Goal: Task Accomplishment & Management: Manage account settings

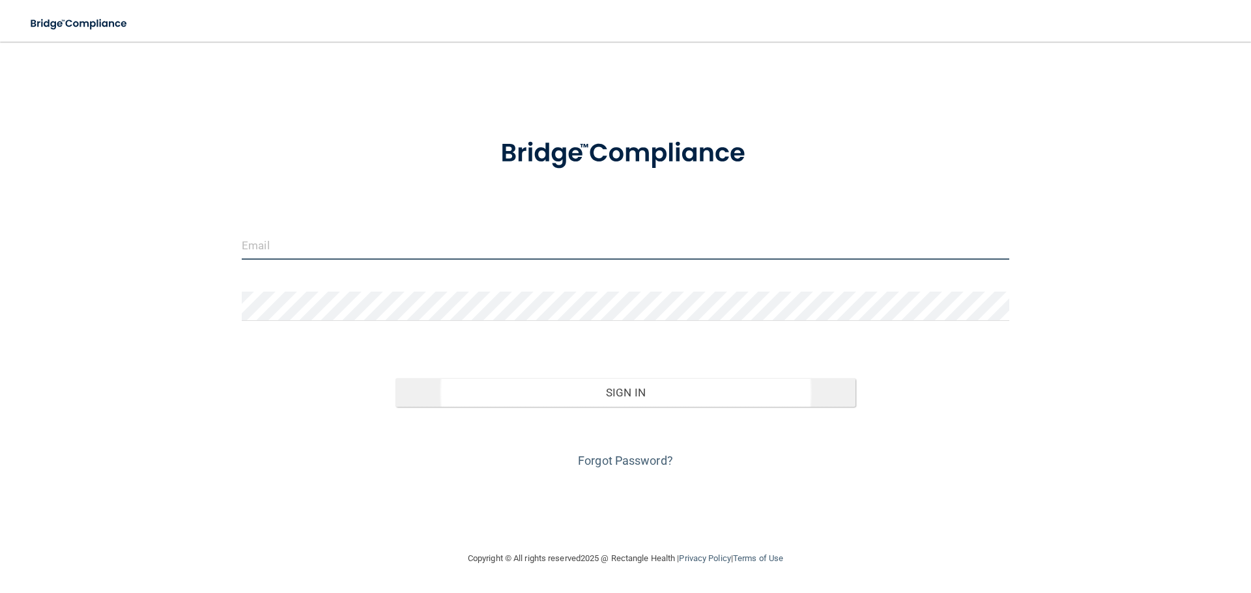
type input "[PERSON_NAME][EMAIL_ADDRESS][DOMAIN_NAME]"
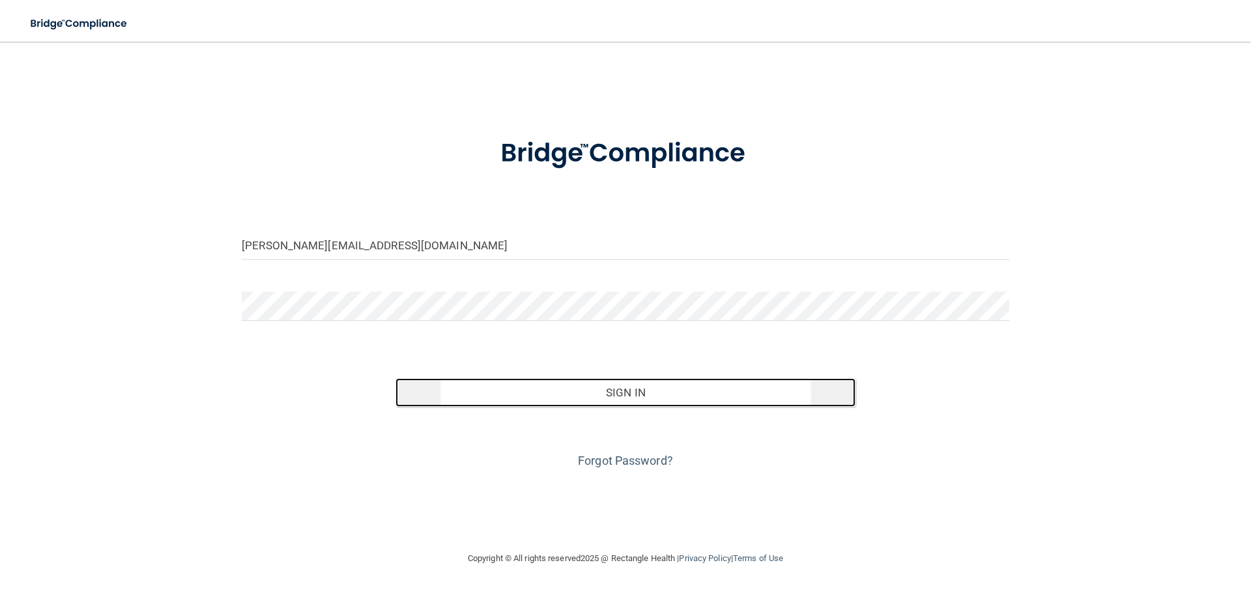
click at [590, 392] on button "Sign In" at bounding box center [625, 392] width 461 height 29
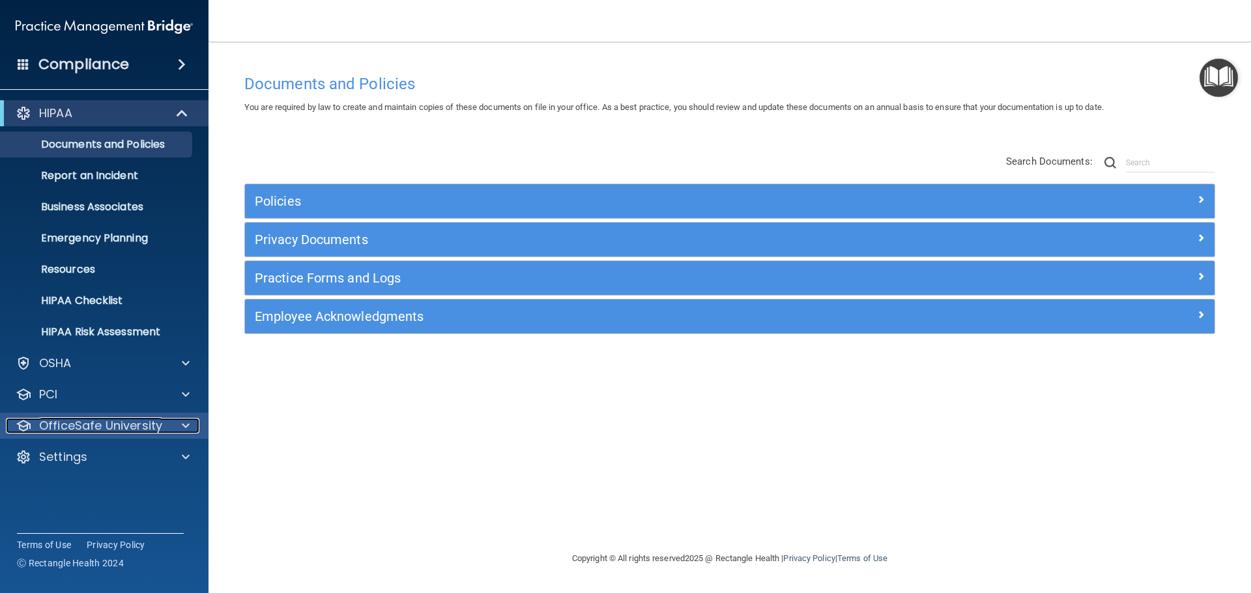
click at [111, 421] on p "OfficeSafe University" at bounding box center [100, 426] width 123 height 16
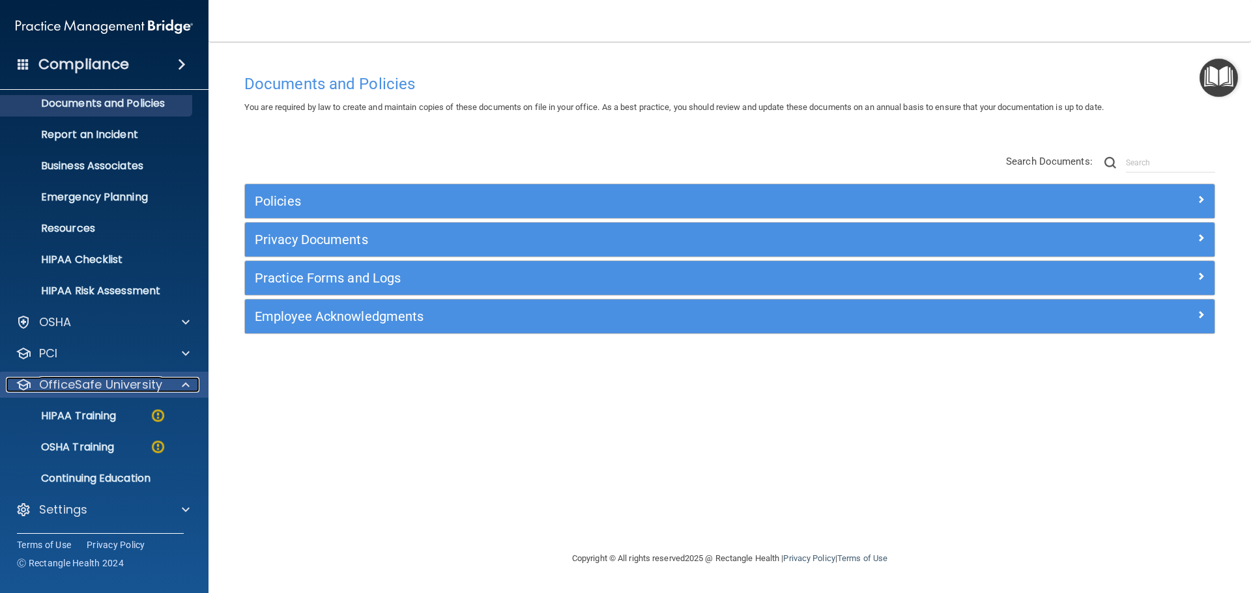
click at [106, 385] on p "OfficeSafe University" at bounding box center [100, 385] width 123 height 16
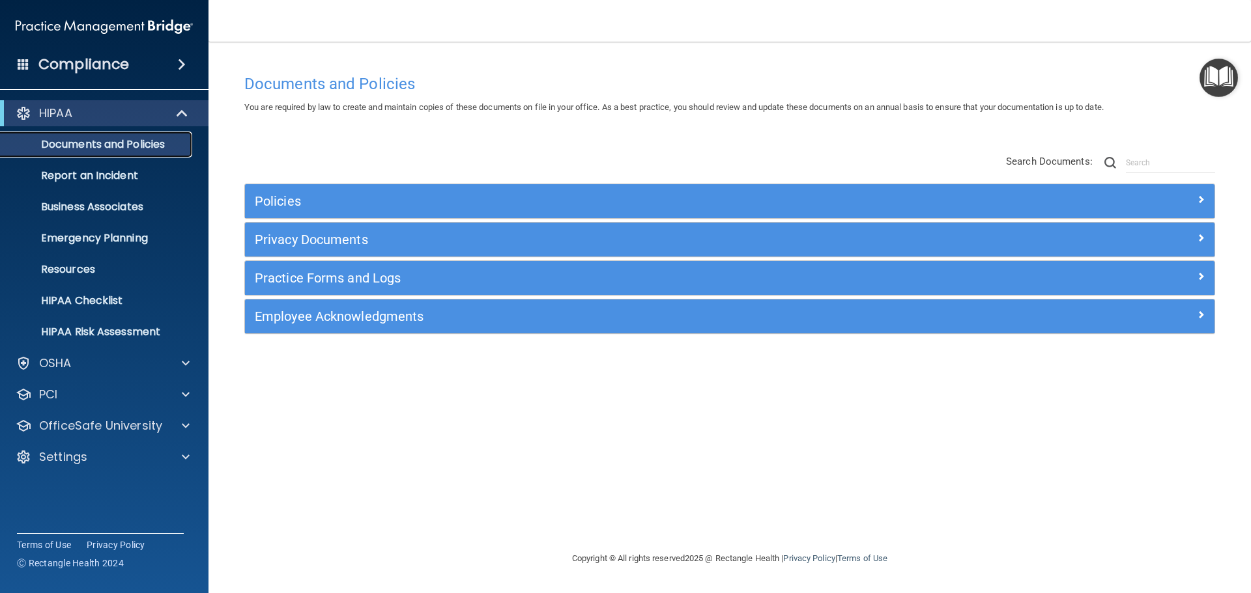
click at [120, 138] on p "Documents and Policies" at bounding box center [97, 144] width 178 height 13
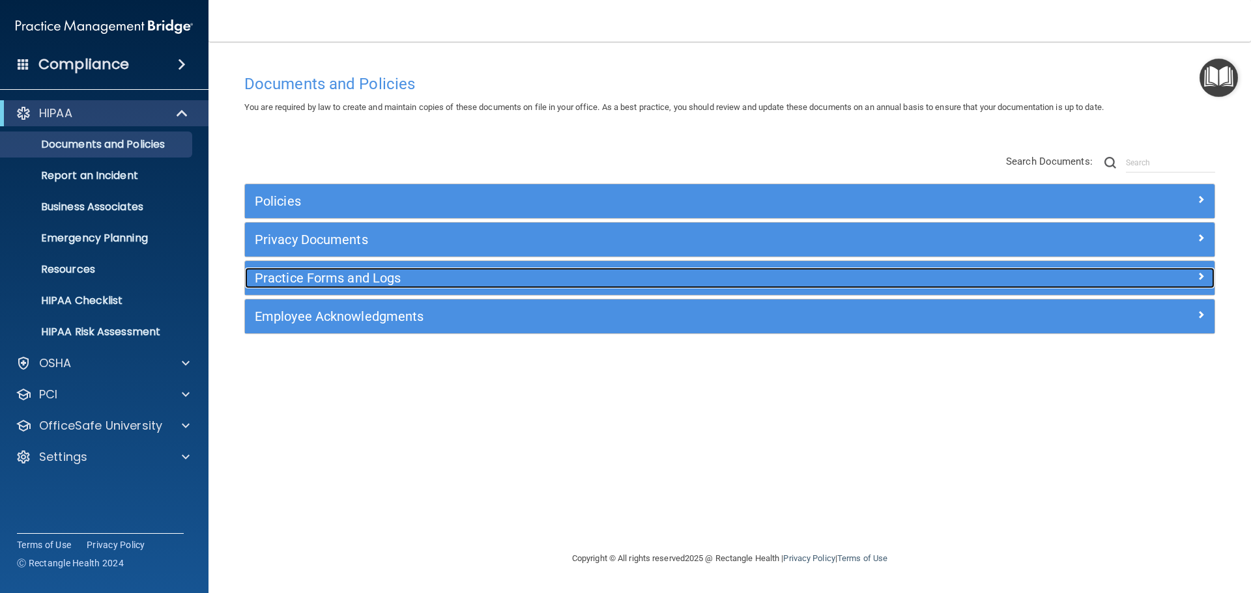
click at [294, 276] on h5 "Practice Forms and Logs" at bounding box center [608, 278] width 707 height 14
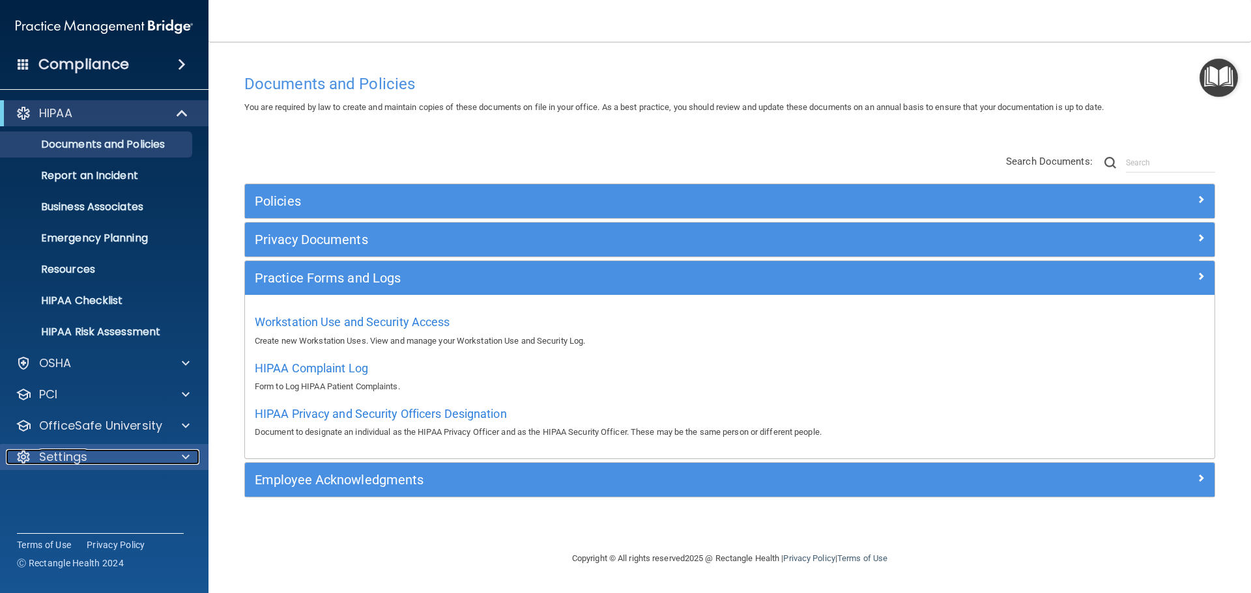
click at [122, 457] on div "Settings" at bounding box center [87, 457] width 162 height 16
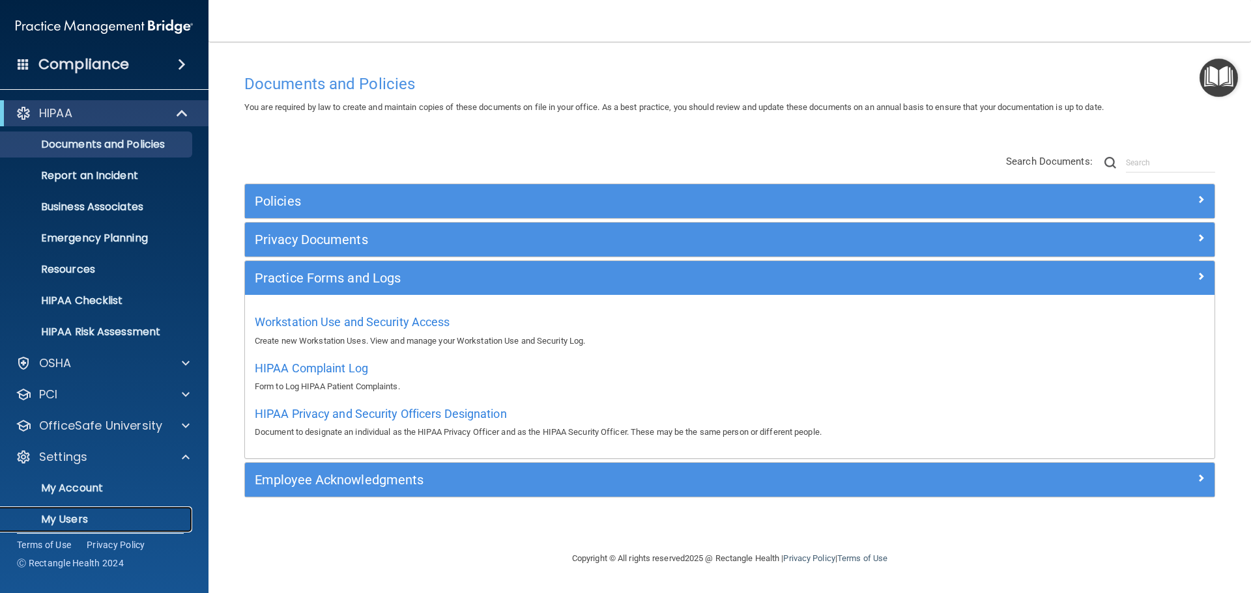
click at [107, 519] on p "My Users" at bounding box center [97, 519] width 178 height 13
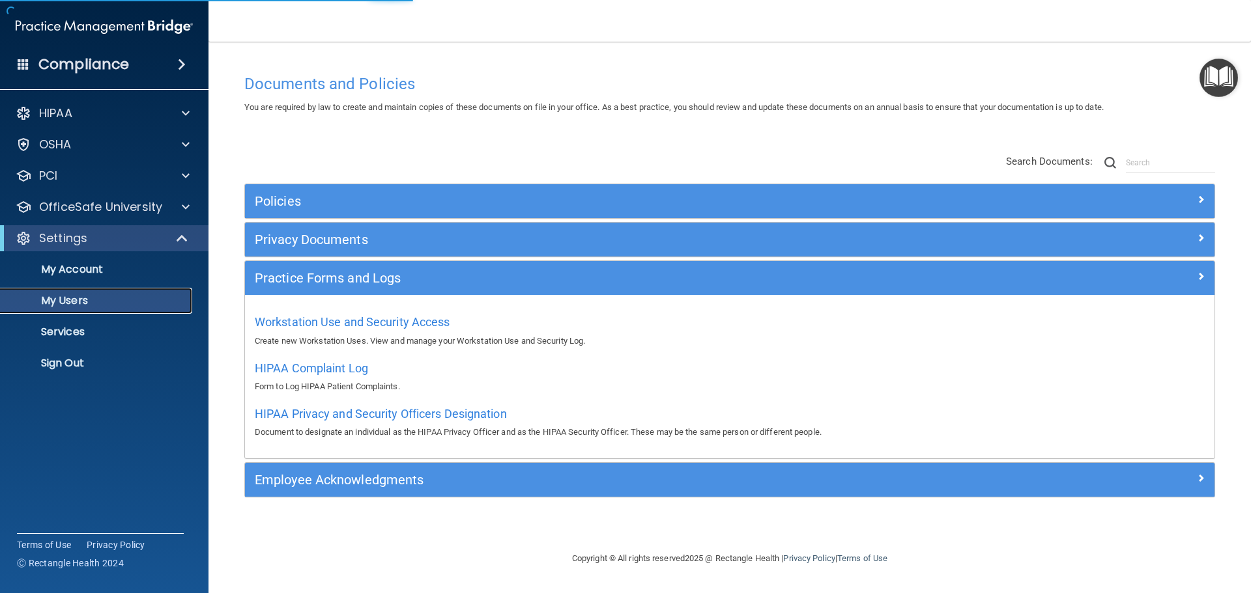
select select "20"
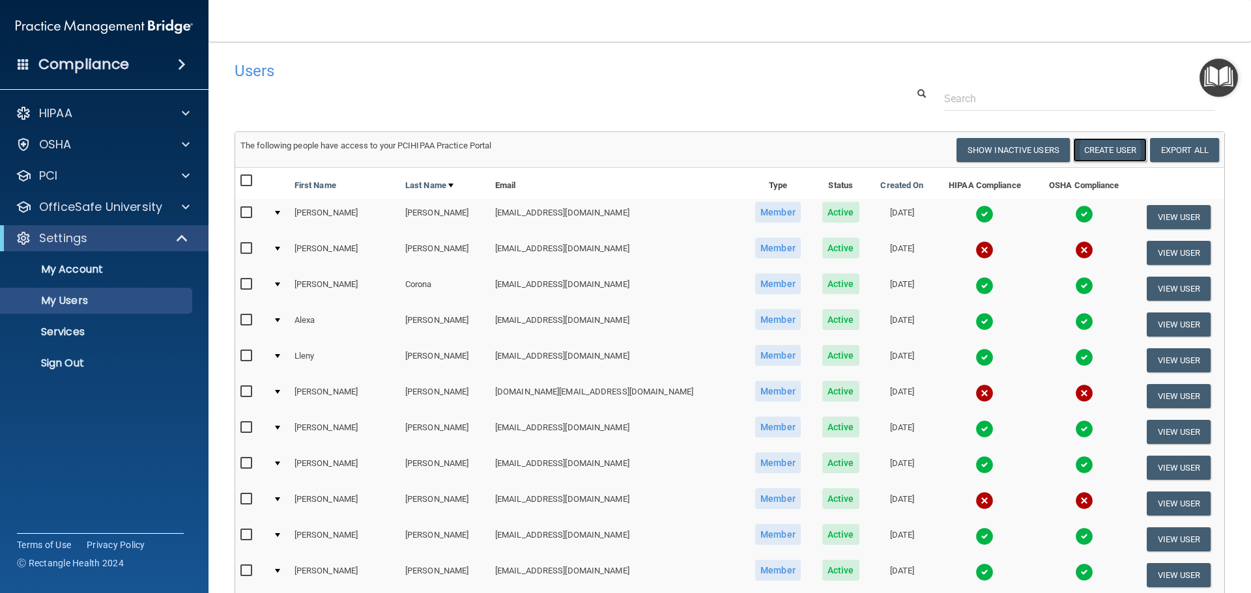
click at [1098, 150] on button "Create User" at bounding box center [1110, 150] width 74 height 24
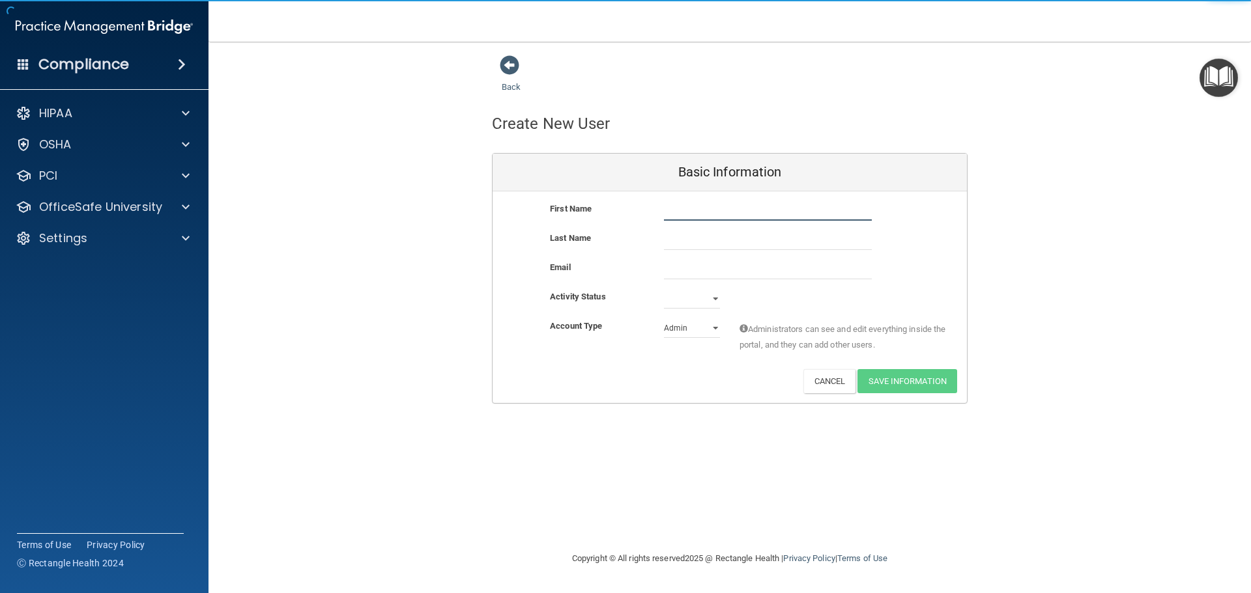
click at [709, 213] on input "text" at bounding box center [768, 211] width 208 height 20
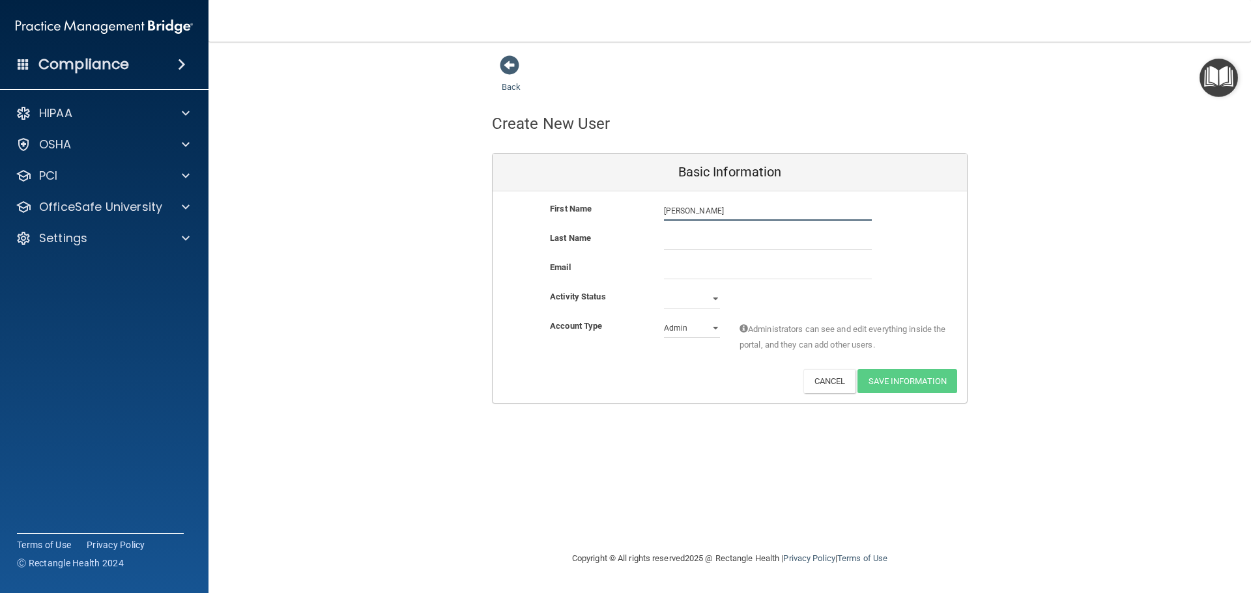
type input "[PERSON_NAME]"
paste input "[EMAIL_ADDRESS][DOMAIN_NAME]"
type input "[EMAIL_ADDRESS][DOMAIN_NAME]"
click at [700, 239] on input "text" at bounding box center [768, 241] width 208 height 20
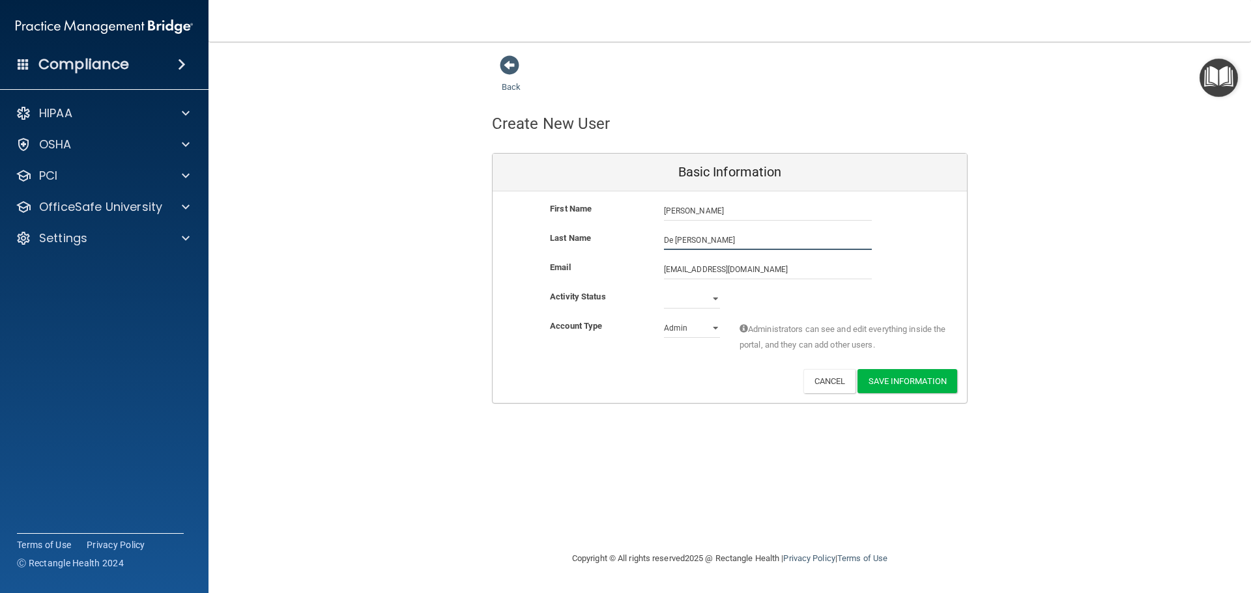
type input "De [PERSON_NAME]"
click at [714, 304] on select "Active Inactive" at bounding box center [692, 299] width 56 height 20
select select "active"
click at [664, 289] on select "Active Inactive" at bounding box center [692, 299] width 56 height 20
click at [705, 331] on select "Admin Member" at bounding box center [692, 329] width 56 height 20
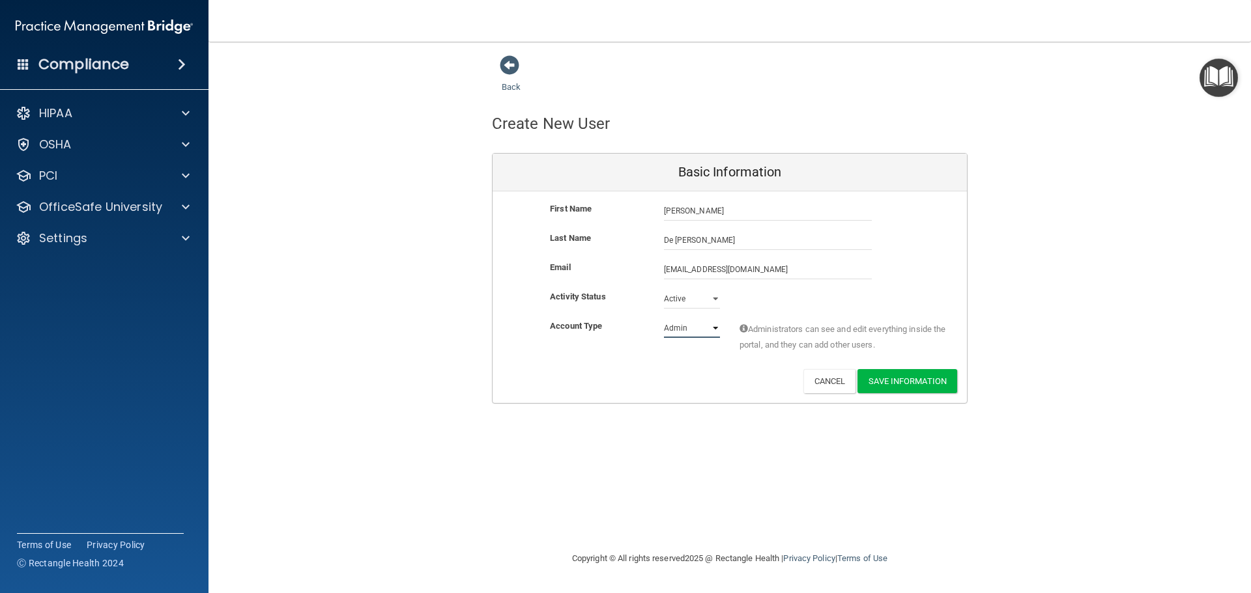
select select "practice_member"
click at [664, 319] on select "Admin Member" at bounding box center [692, 329] width 56 height 20
click at [900, 382] on button "Save Information" at bounding box center [907, 381] width 100 height 24
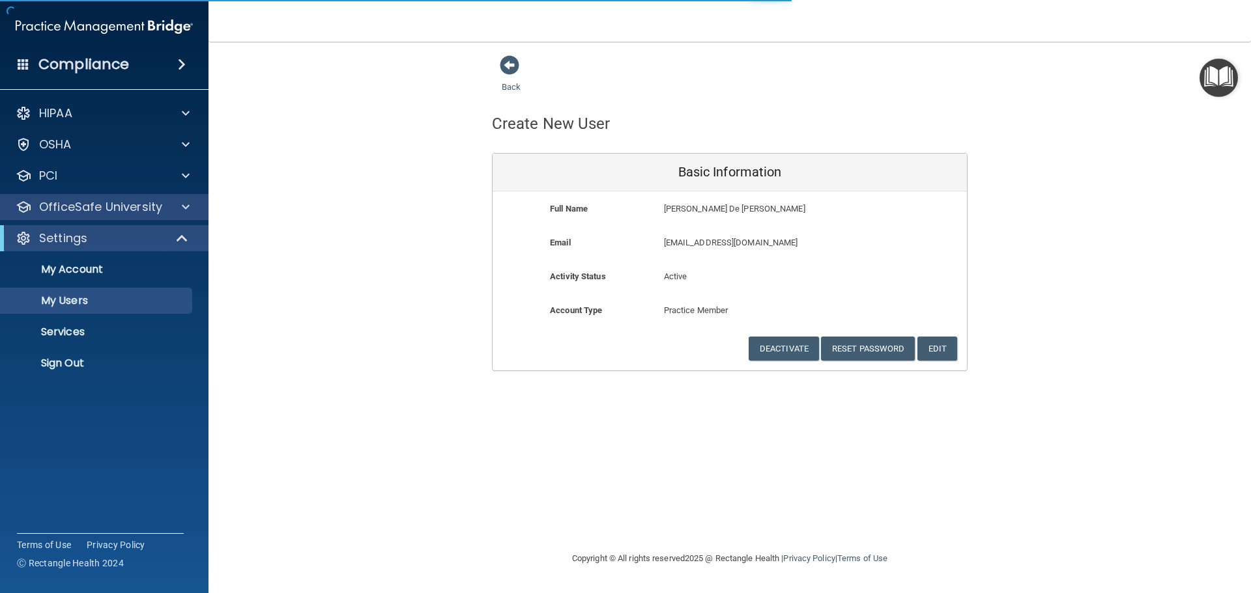
select select "20"
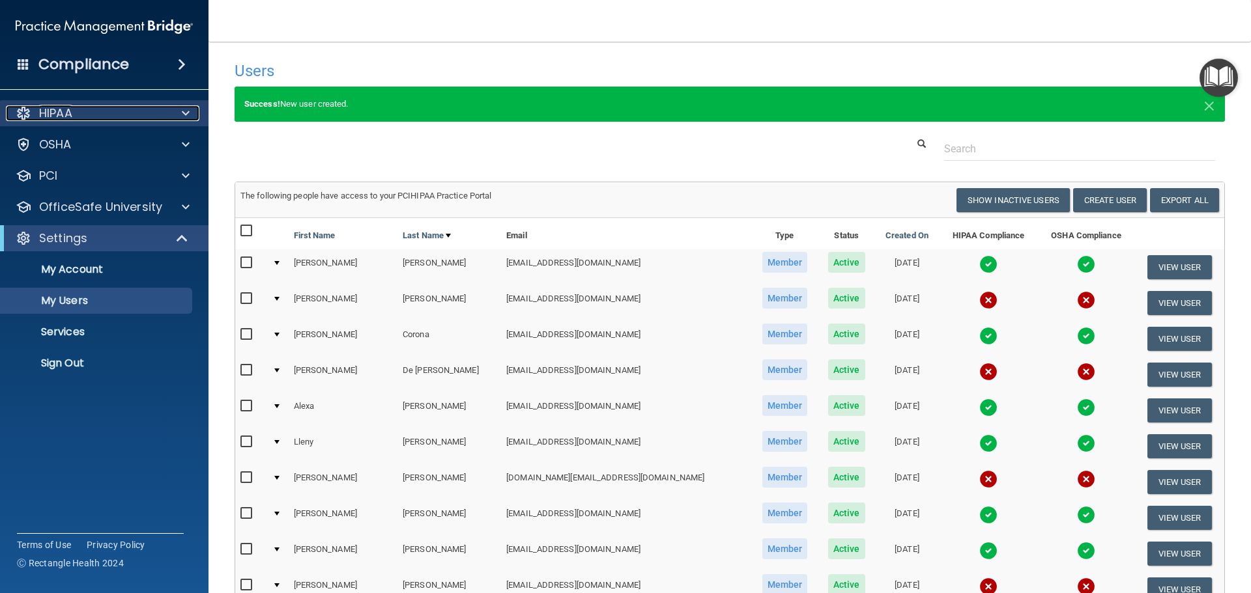
click at [75, 121] on div "HIPAA" at bounding box center [87, 114] width 162 height 16
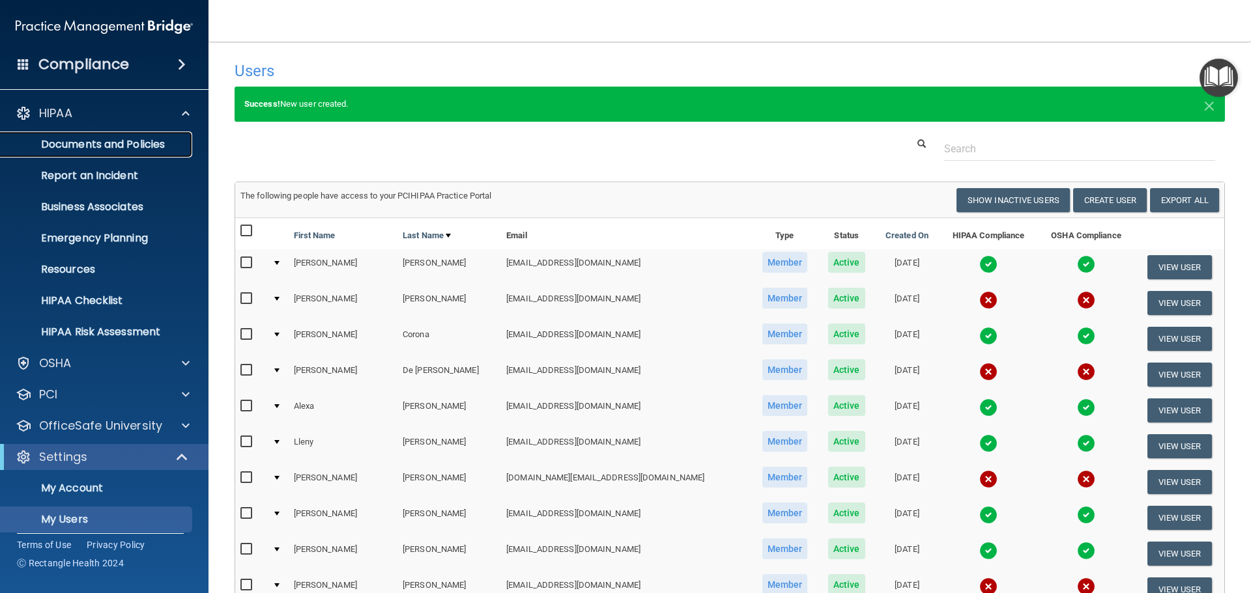
click at [75, 144] on p "Documents and Policies" at bounding box center [97, 144] width 178 height 13
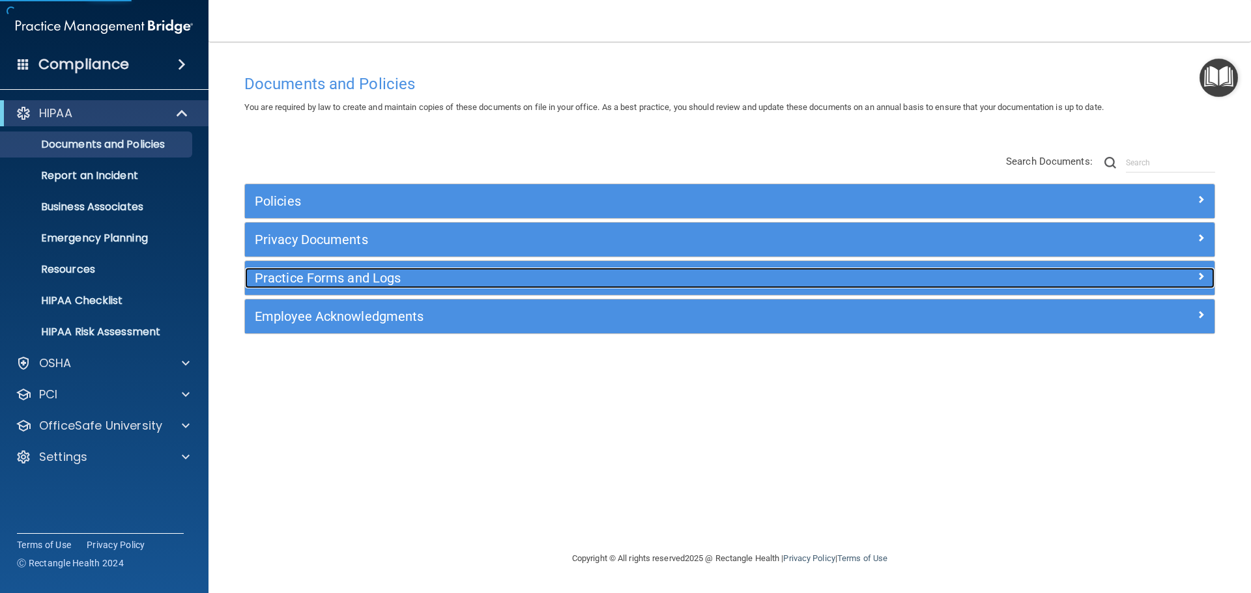
click at [301, 285] on h5 "Practice Forms and Logs" at bounding box center [608, 278] width 707 height 14
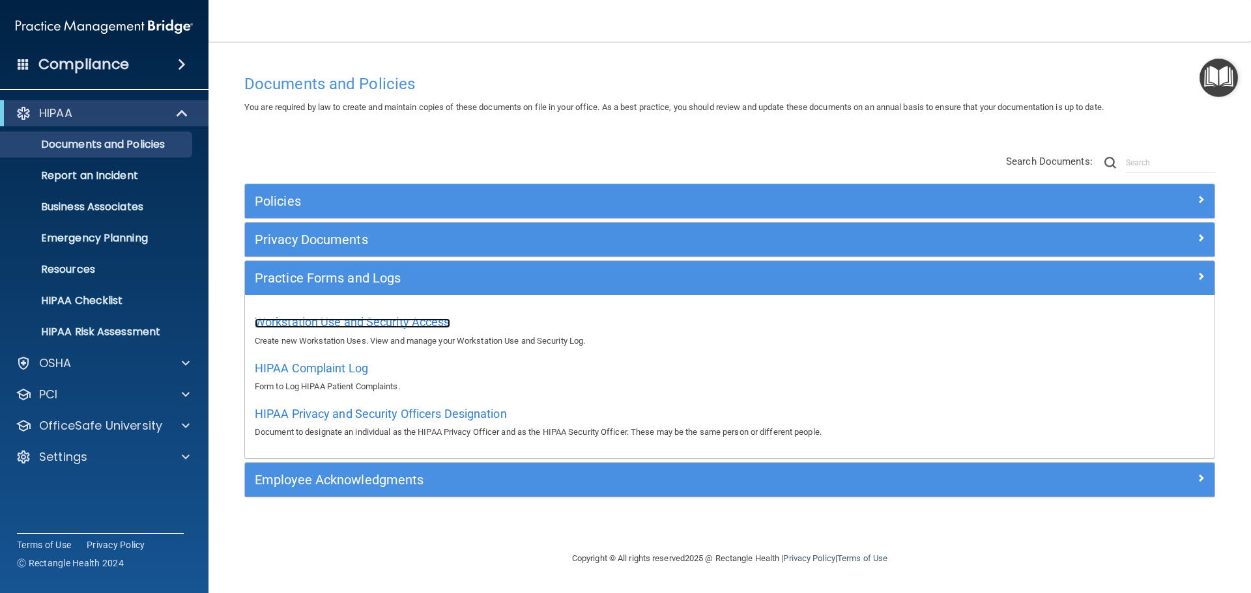
click at [307, 322] on span "Workstation Use and Security Access" at bounding box center [352, 322] width 195 height 14
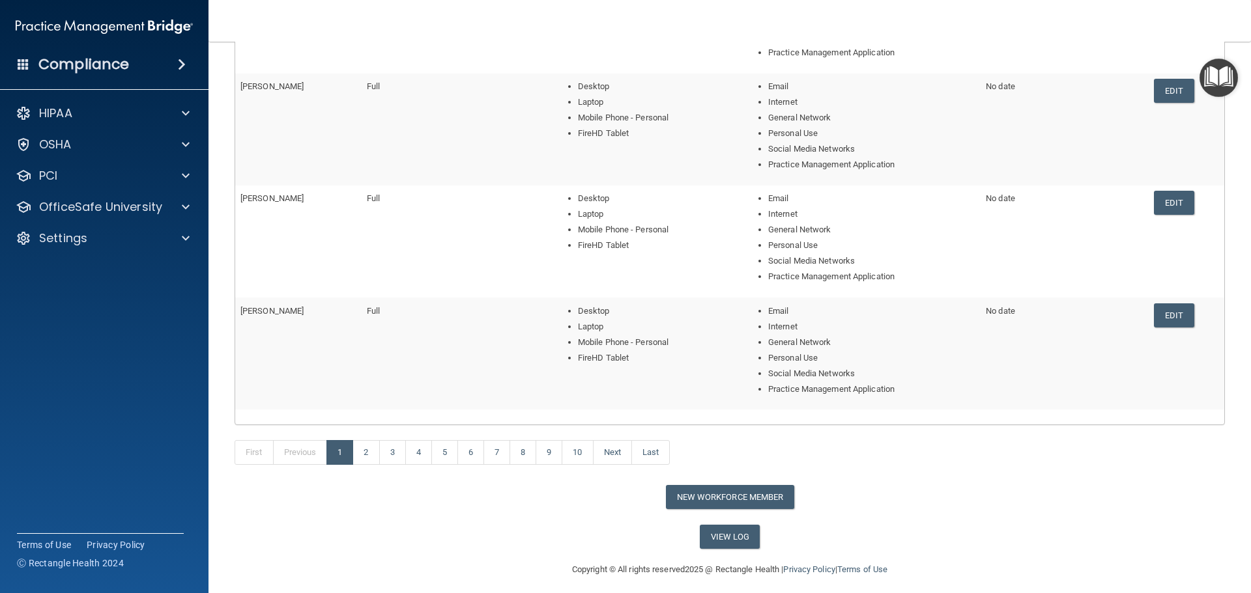
scroll to position [399, 0]
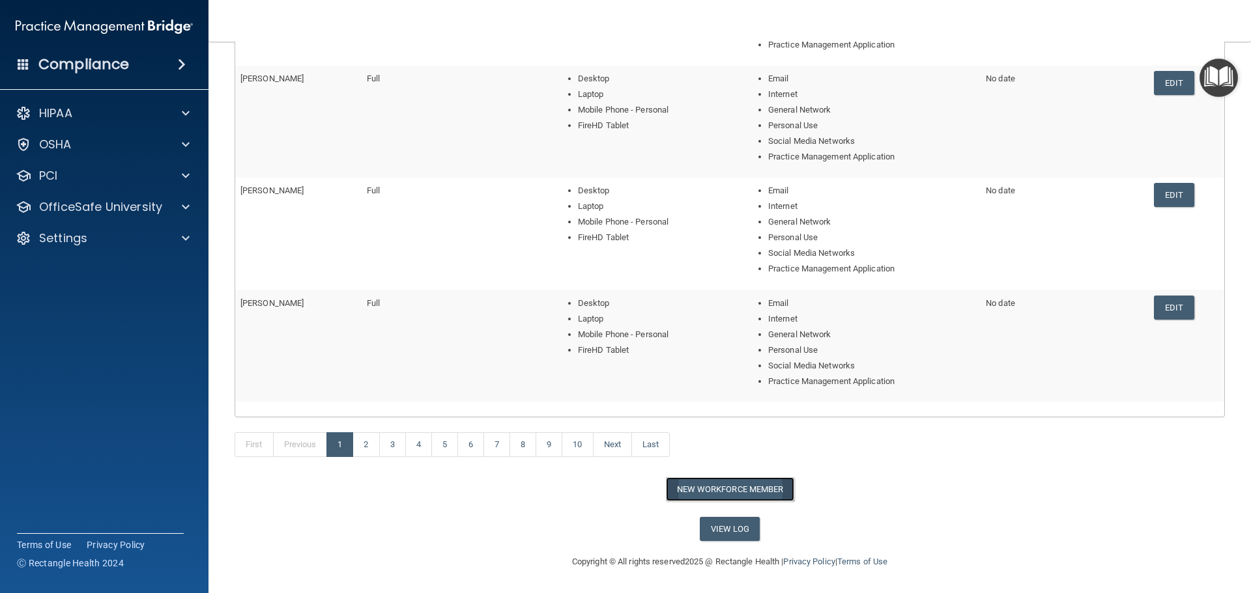
click at [735, 491] on button "New Workforce Member" at bounding box center [730, 489] width 128 height 24
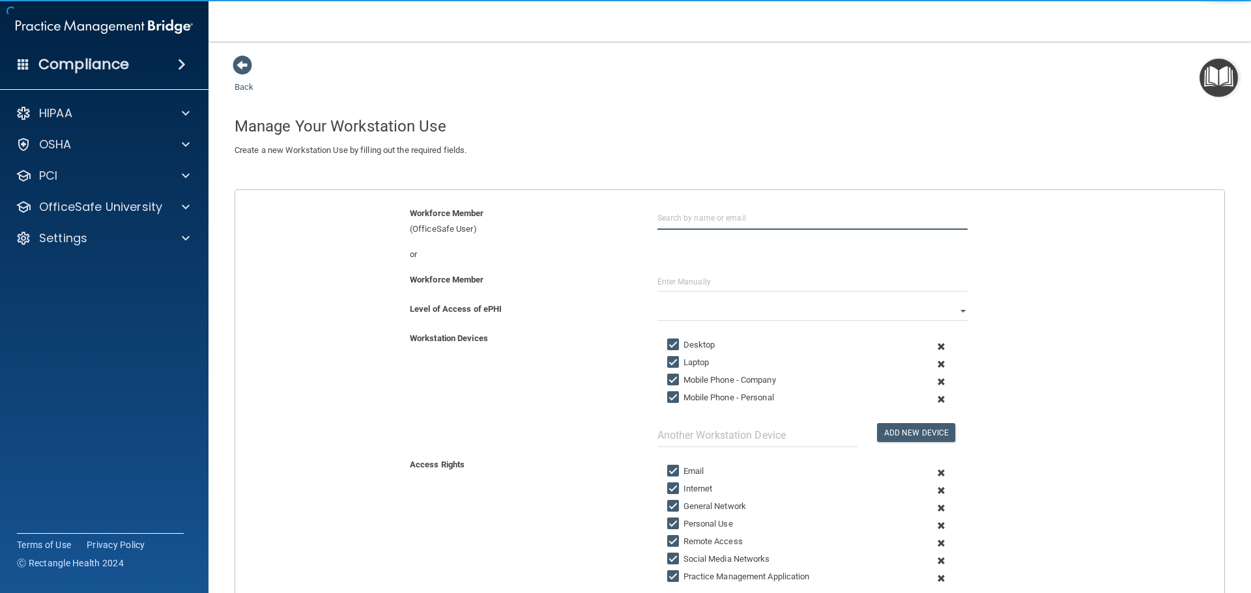
click at [696, 216] on input "text" at bounding box center [812, 218] width 310 height 24
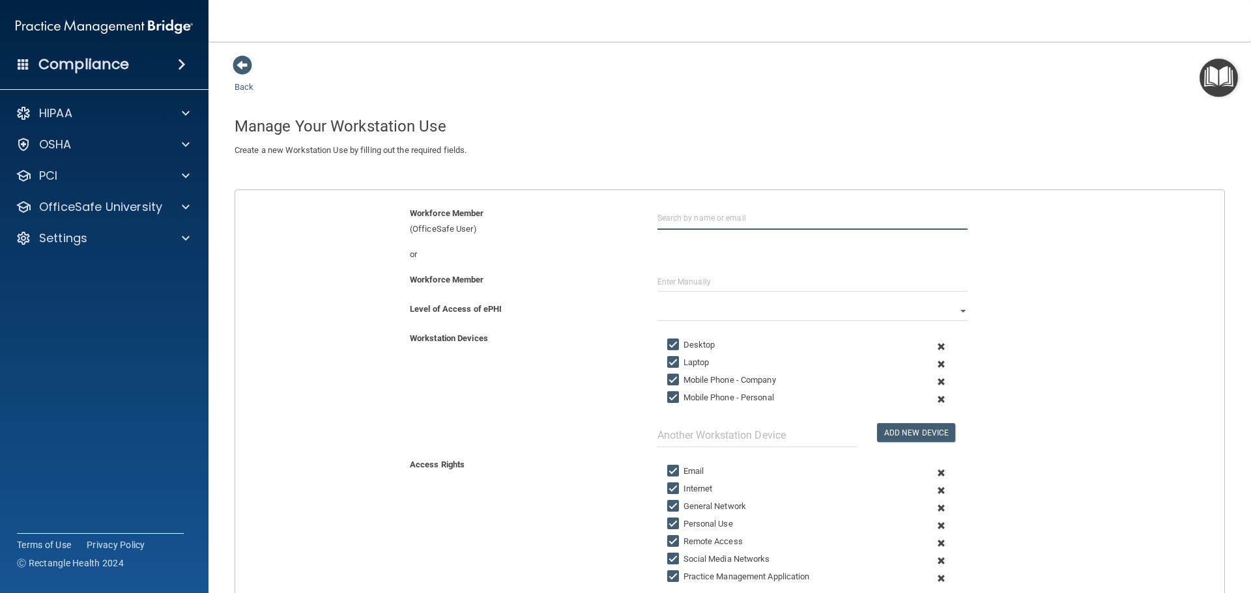
paste input "[EMAIL_ADDRESS][DOMAIN_NAME]"
click at [708, 266] on div "[EMAIL_ADDRESS][DOMAIN_NAME]" at bounding box center [729, 277] width 113 height 22
type input "[PERSON_NAME] De [PERSON_NAME]"
click at [691, 312] on select "Full Limited None" at bounding box center [812, 312] width 310 height 20
select select "0"
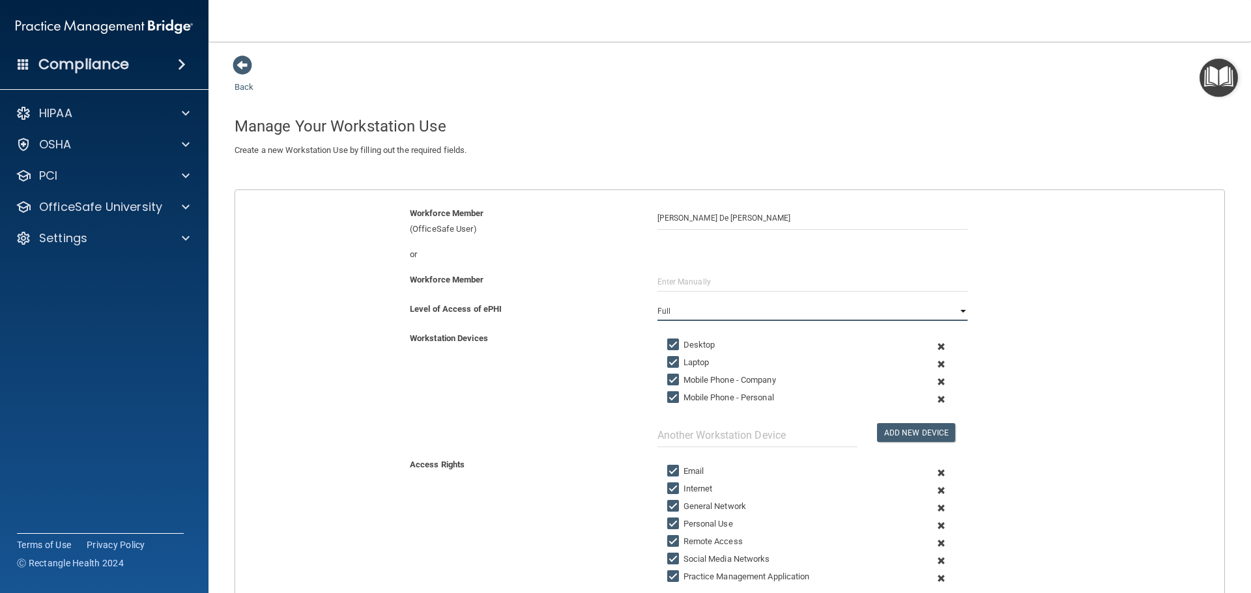
click at [657, 302] on select "Full Limited None" at bounding box center [812, 312] width 310 height 20
click at [931, 382] on span at bounding box center [941, 382] width 32 height 18
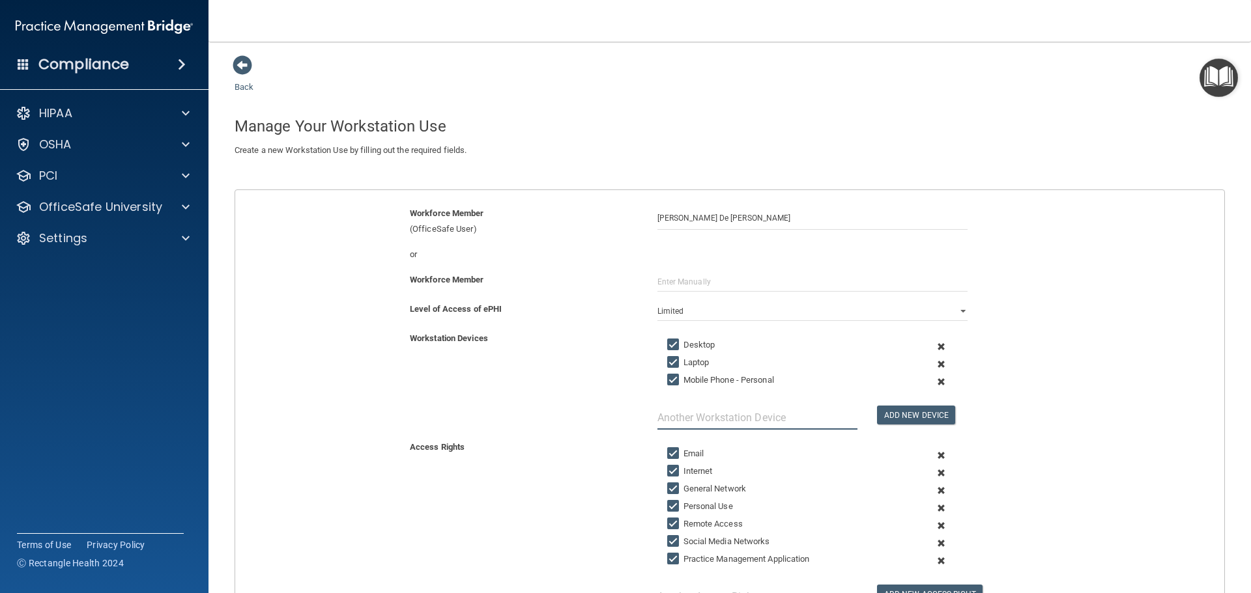
click at [731, 414] on input "text" at bounding box center [757, 418] width 200 height 24
type input "F"
type input "HDFire Tablet"
click at [896, 412] on button "Add New Device" at bounding box center [916, 415] width 78 height 19
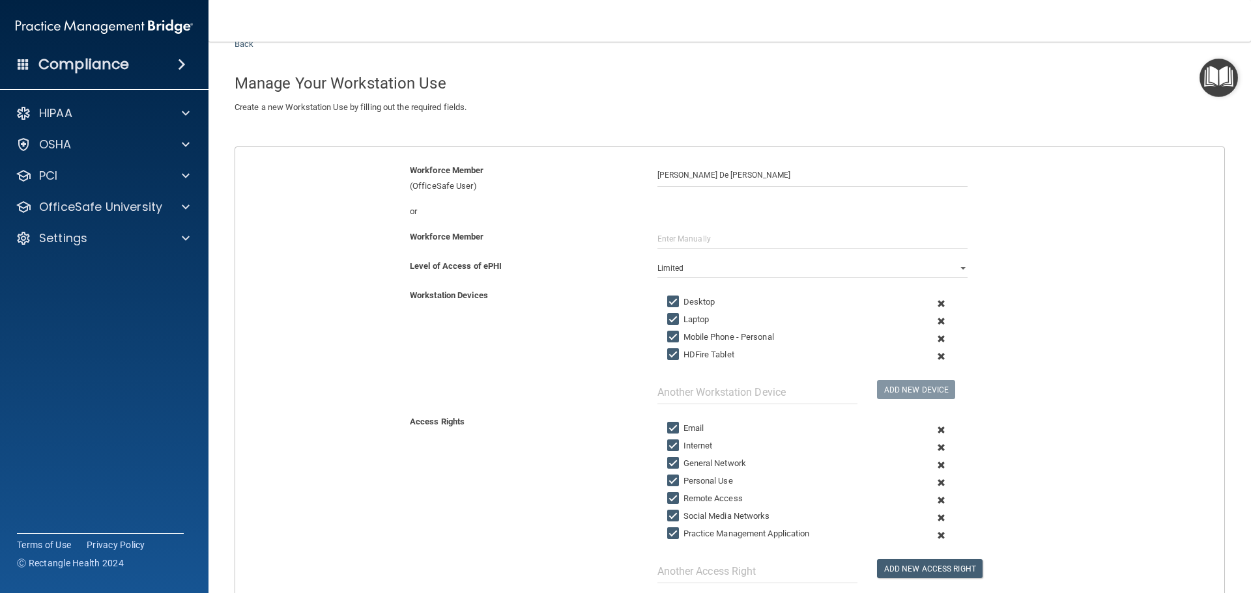
scroll to position [130, 0]
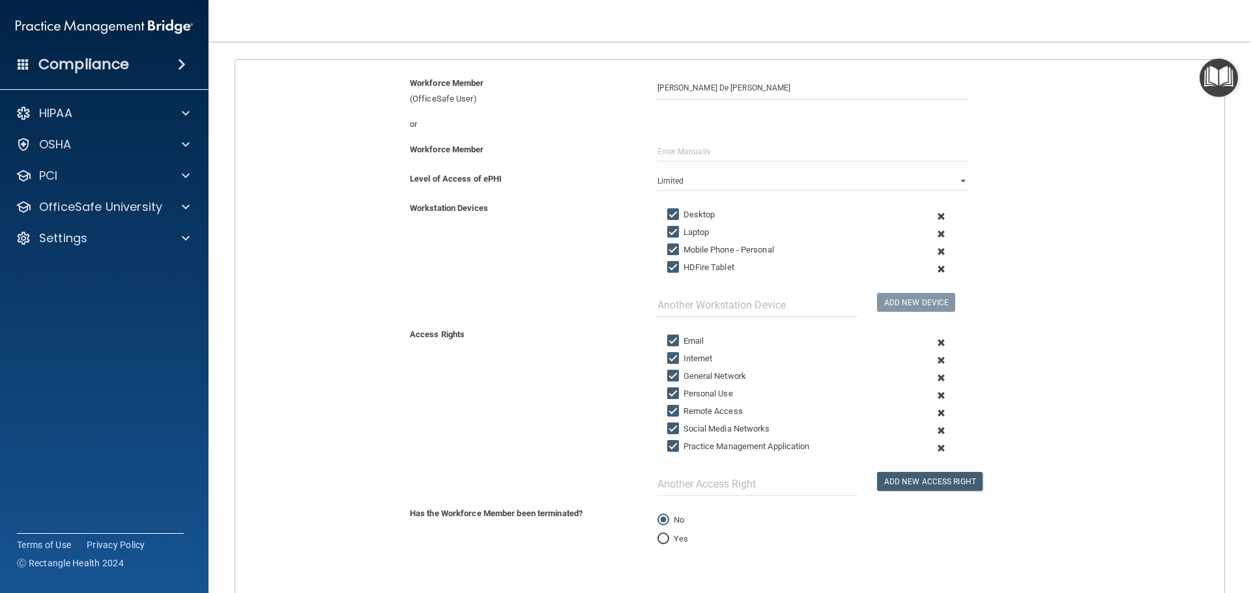
click at [933, 414] on span at bounding box center [941, 414] width 32 height 18
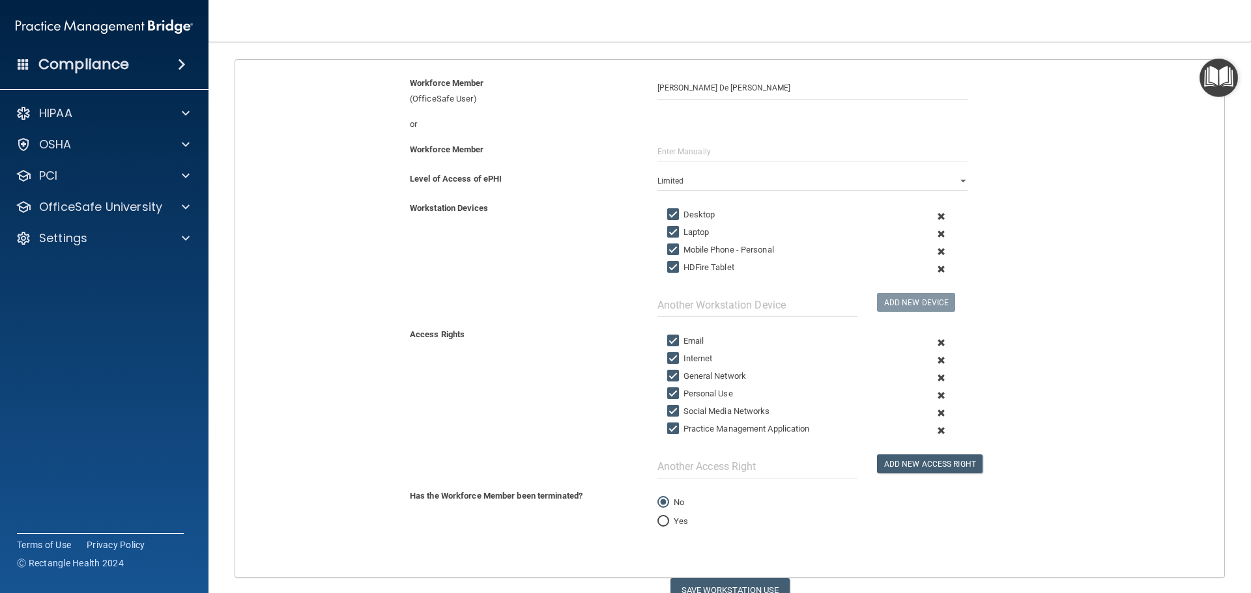
scroll to position [192, 0]
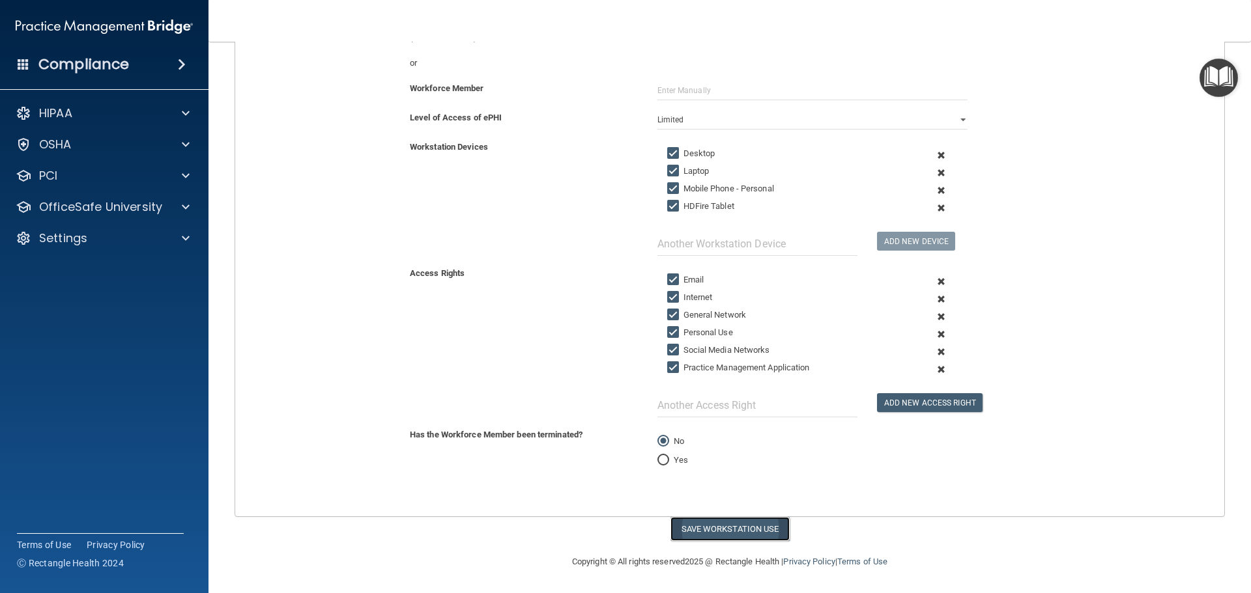
click at [734, 528] on button "Save Workstation Use" at bounding box center [729, 529] width 119 height 24
select select "? string:Full ?"
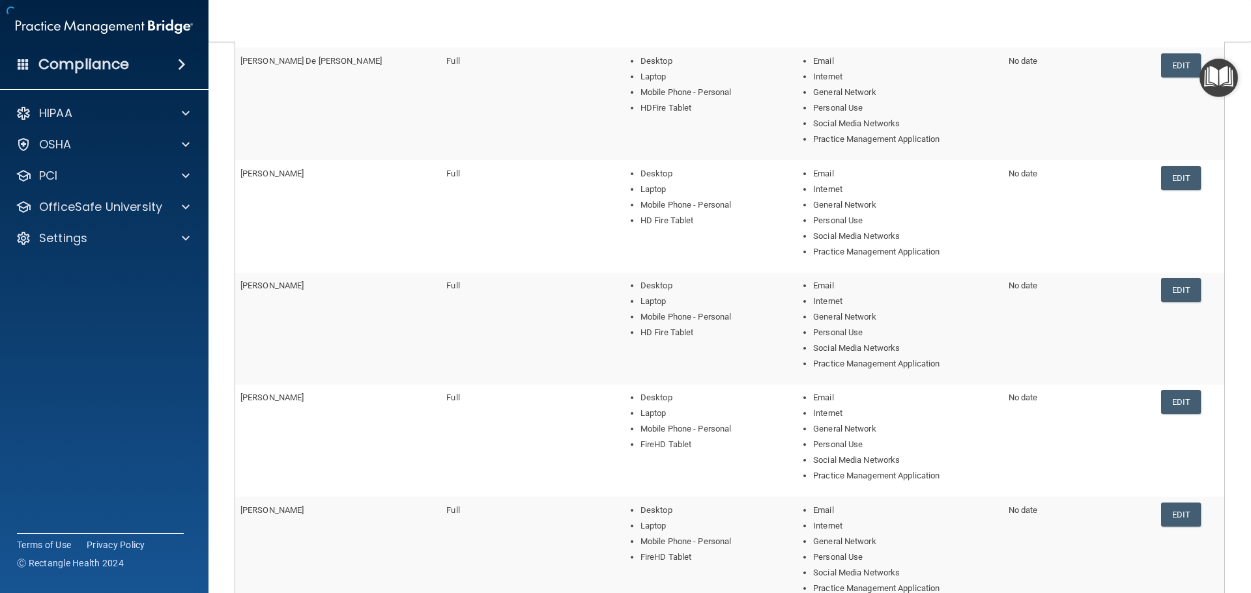
scroll to position [373, 0]
